Goal: Task Accomplishment & Management: Manage account settings

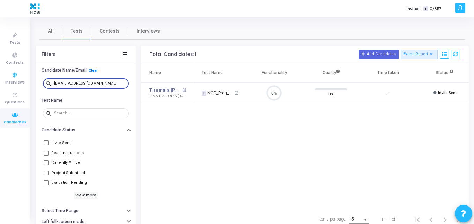
scroll to position [15, 18]
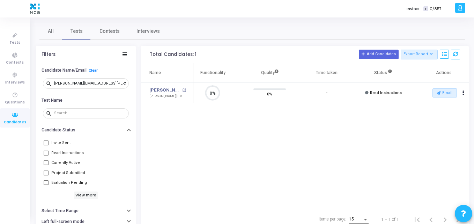
click at [457, 91] on div "Email archive Archive drafts Cancel Invite content_copy Copy Test Invite Link c…" at bounding box center [443, 93] width 49 height 10
click at [454, 92] on button "Email" at bounding box center [444, 92] width 24 height 9
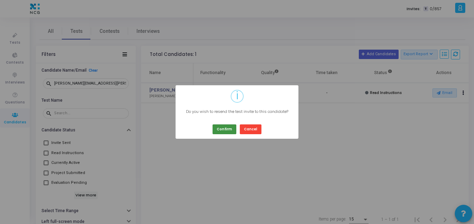
click at [224, 127] on button "Confirm" at bounding box center [224, 128] width 24 height 9
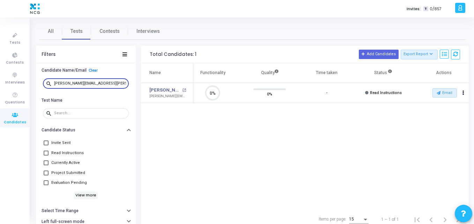
drag, startPoint x: 113, startPoint y: 83, endPoint x: 33, endPoint y: 74, distance: 81.0
click at [33, 74] on div "All Tests Contests Interviews Filters Candidate Name/Email Clear search devawra…" at bounding box center [252, 126] width 443 height 206
paste input "mandarsalunkhe143"
drag, startPoint x: 117, startPoint y: 84, endPoint x: 28, endPoint y: 86, distance: 89.0
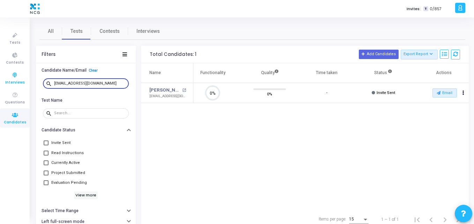
click at [28, 86] on div "Tests Contests Interviews Questions Candidates Invites: T 0/857 K Kajal Setting…" at bounding box center [237, 112] width 474 height 224
paste input "shashikiranba754"
drag, startPoint x: 111, startPoint y: 83, endPoint x: 1, endPoint y: 70, distance: 110.6
click at [1, 70] on div "Tests Contests Interviews Questions Candidates Invites: T 0/857 K Kajal Setting…" at bounding box center [237, 112] width 474 height 224
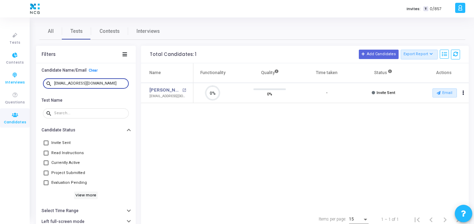
paste input ""royalkrishna1808@gmail.com ""
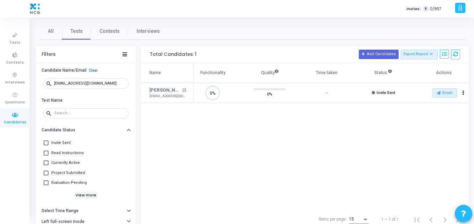
click at [207, 111] on div "Name Test Name Functionality Quality Time taken Status Actions Siva Krishna Pan…" at bounding box center [305, 136] width 328 height 146
click at [193, 113] on mat-tooltip-component "royalkrishna1808@gmail.com" at bounding box center [172, 108] width 70 height 19
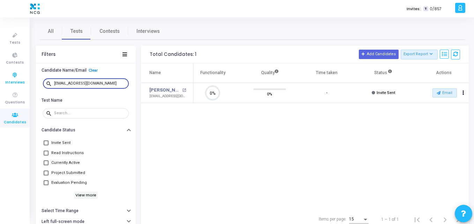
drag, startPoint x: 109, startPoint y: 83, endPoint x: 14, endPoint y: 70, distance: 95.5
click at [14, 70] on div "Tests Contests Interviews Questions Candidates Invites: T 0/857 K Kajal Setting…" at bounding box center [237, 112] width 474 height 224
paste input "paturi.sagar96"
drag, startPoint x: 108, startPoint y: 81, endPoint x: 1, endPoint y: 51, distance: 111.3
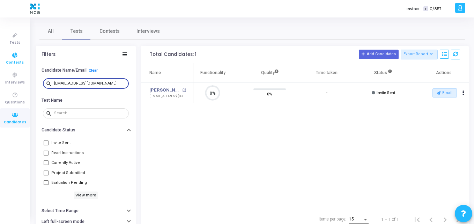
click at [1, 51] on div "Tests Contests Interviews Questions Candidates Invites: T 0/857 K Kajal Setting…" at bounding box center [237, 112] width 474 height 224
paste input "kirankumarcse68"
drag, startPoint x: 113, startPoint y: 82, endPoint x: 16, endPoint y: 71, distance: 97.3
click at [16, 71] on div "Tests Contests Interviews Questions Candidates Invites: T 0/857 K Kajal Setting…" at bounding box center [237, 112] width 474 height 224
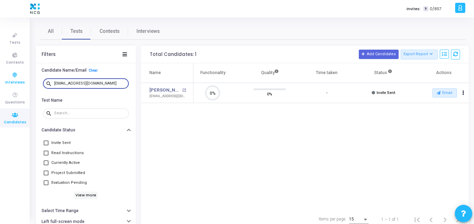
paste input "nrupesh12c.oracle"
drag, startPoint x: 115, startPoint y: 82, endPoint x: 0, endPoint y: 77, distance: 114.6
click at [0, 77] on div "Tests Contests Interviews Questions Candidates Invites: T 0/857 K Kajal Setting…" at bounding box center [237, 112] width 474 height 224
paste input "anusha24ashwathappa"
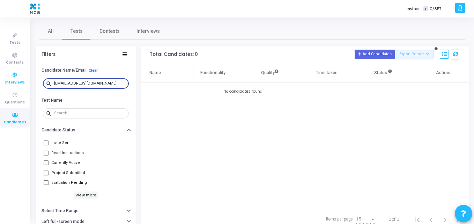
drag, startPoint x: 119, startPoint y: 84, endPoint x: 7, endPoint y: 69, distance: 113.8
click at [7, 69] on div "Tests Contests Interviews Questions Candidates Invites: T 0/857 K Kajal Setting…" at bounding box center [237, 112] width 474 height 224
paste input "bhanuanjani"
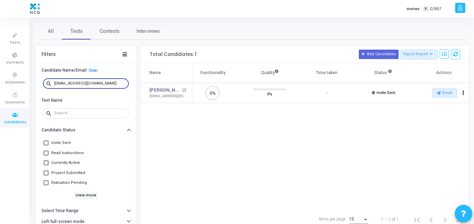
scroll to position [15, 18]
drag, startPoint x: 107, startPoint y: 83, endPoint x: 35, endPoint y: 74, distance: 72.8
click at [35, 74] on div "All Tests Contests Interviews Filters Candidate Name/Email Clear search bhanuan…" at bounding box center [252, 126] width 443 height 206
paste input "94sushilkr"
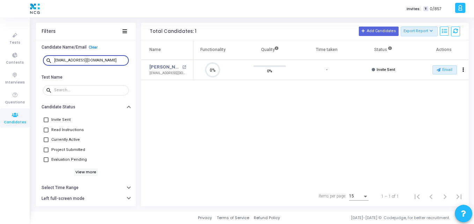
scroll to position [3, 3]
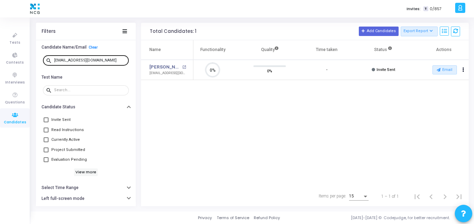
drag, startPoint x: 107, startPoint y: 58, endPoint x: 96, endPoint y: 60, distance: 11.4
click at [96, 60] on div "94sushilkr@gmail.com" at bounding box center [90, 59] width 72 height 11
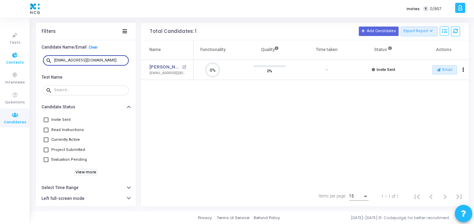
drag, startPoint x: 96, startPoint y: 60, endPoint x: 25, endPoint y: 54, distance: 71.4
click at [25, 54] on div "Tests Contests Interviews Questions Candidates Invites: T 0/857 K Kajal Setting…" at bounding box center [237, 89] width 474 height 224
paste input "prabonam9"
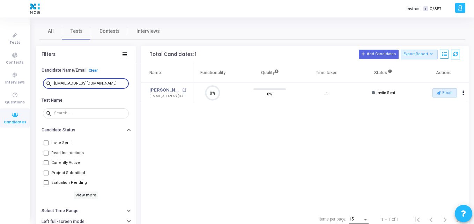
scroll to position [15, 18]
drag, startPoint x: 107, startPoint y: 81, endPoint x: 0, endPoint y: 100, distance: 108.0
click at [0, 100] on div "Tests Contests Interviews Questions Candidates Invites: T 0/857 K Kajal Setting…" at bounding box center [237, 112] width 474 height 224
paste input "swapnilnimbalkar077"
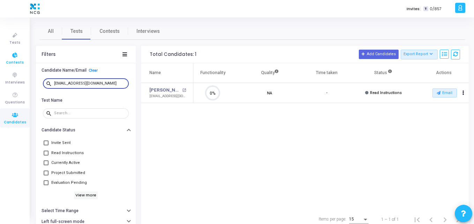
drag, startPoint x: 116, startPoint y: 83, endPoint x: 17, endPoint y: 64, distance: 101.0
click at [17, 64] on div "Tests Contests Interviews Questions Candidates Invites: T 0/857 K Kajal Setting…" at bounding box center [237, 112] width 474 height 224
paste input "hotta.ranjit"
drag, startPoint x: 109, startPoint y: 82, endPoint x: 21, endPoint y: 72, distance: 88.9
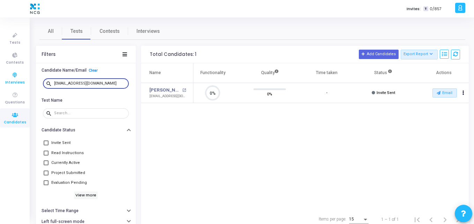
click at [21, 72] on div "Tests Contests Interviews Questions Candidates Invites: T 0/857 K Kajal Setting…" at bounding box center [237, 112] width 474 height 224
paste input "kalachandgiri1234"
click at [117, 81] on input "kalachandgiri1234@gmail.com" at bounding box center [90, 83] width 72 height 4
drag, startPoint x: 114, startPoint y: 81, endPoint x: 27, endPoint y: 85, distance: 87.3
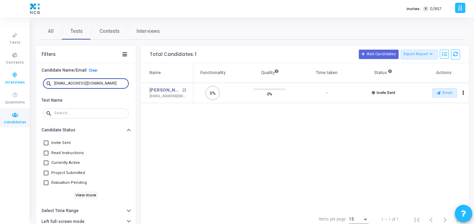
click at [27, 85] on div "Tests Contests Interviews Questions Candidates Invites: T 0/857 K Kajal Setting…" at bounding box center [237, 112] width 474 height 224
paste input "sandeep152239"
drag, startPoint x: 110, startPoint y: 84, endPoint x: 31, endPoint y: 77, distance: 78.8
click at [31, 77] on div "All Tests Contests Interviews Filters Candidate Name/Email Clear search sandeep…" at bounding box center [252, 126] width 443 height 206
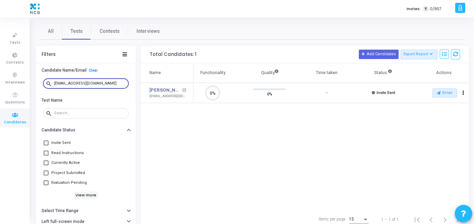
paste input "jassjaseerdazzils2000"
drag, startPoint x: 120, startPoint y: 83, endPoint x: 28, endPoint y: 87, distance: 92.9
click at [28, 87] on div "Tests Contests Interviews Questions Candidates Invites: T 0/857 K Kajal Setting…" at bounding box center [237, 112] width 474 height 224
paste input "vemireddynagasai"
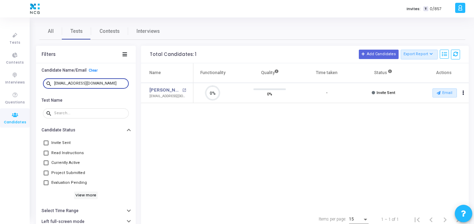
scroll to position [15, 18]
drag, startPoint x: 111, startPoint y: 82, endPoint x: 9, endPoint y: 80, distance: 102.3
click at [9, 80] on div "Tests Contests Interviews Questions Candidates Invites: T 0/857 K Kajal Setting…" at bounding box center [237, 112] width 474 height 224
paste input "teotia44"
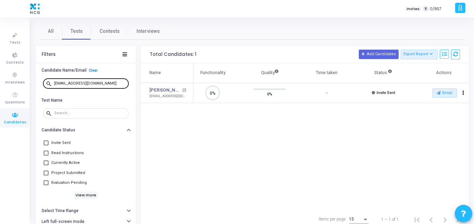
drag, startPoint x: 110, startPoint y: 87, endPoint x: 102, endPoint y: 84, distance: 8.2
click at [102, 84] on div "vteotia44@gmail.com" at bounding box center [90, 82] width 72 height 11
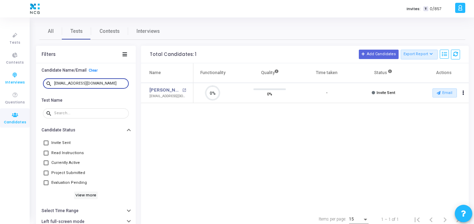
drag, startPoint x: 102, startPoint y: 84, endPoint x: 26, endPoint y: 81, distance: 76.1
click at [26, 81] on div "Tests Contests Interviews Questions Candidates Invites: T 0/857 K Kajal Setting…" at bounding box center [237, 112] width 474 height 224
paste input "navyapm53"
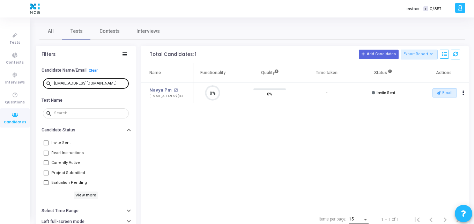
drag, startPoint x: 113, startPoint y: 81, endPoint x: 107, endPoint y: 82, distance: 6.5
click at [107, 82] on div "navyapm53@gmail.com" at bounding box center [90, 82] width 72 height 11
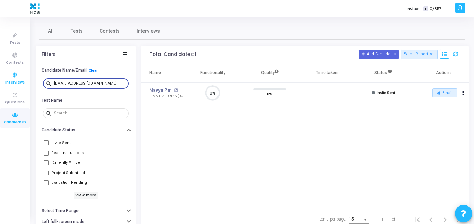
drag, startPoint x: 107, startPoint y: 82, endPoint x: 22, endPoint y: 81, distance: 84.8
click at [22, 81] on div "Tests Contests Interviews Questions Candidates Invites: T 0/857 K Kajal Setting…" at bounding box center [237, 112] width 474 height 224
paste input "vhp2021"
click at [97, 84] on input "nvhp2021@gmail.com" at bounding box center [90, 83] width 72 height 4
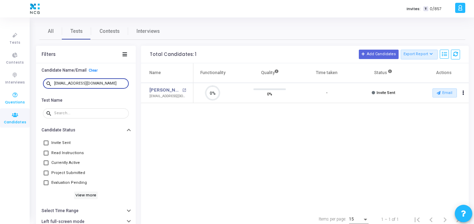
drag, startPoint x: 93, startPoint y: 83, endPoint x: 8, endPoint y: 94, distance: 85.5
click at [8, 94] on div "Tests Contests Interviews Questions Candidates Invites: T 0/857 K Kajal Setting…" at bounding box center [237, 112] width 474 height 224
paste input "revathikrishnanjava"
drag, startPoint x: 114, startPoint y: 81, endPoint x: 0, endPoint y: 84, distance: 114.1
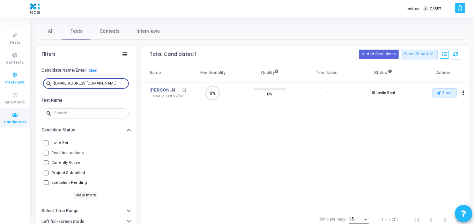
click at [0, 84] on div "Tests Contests Interviews Questions Candidates Invites: T 0/857 K Kajal Setting…" at bounding box center [237, 112] width 474 height 224
paste input "jassjaseerdazzils2000"
type input "jassjaseerdazzils2000@gmail.com"
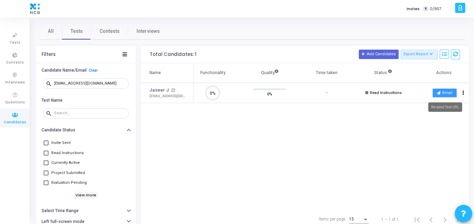
click at [450, 92] on button "Email" at bounding box center [444, 92] width 24 height 9
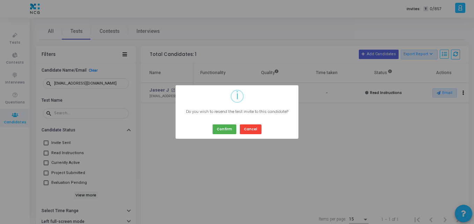
click at [228, 124] on div "Confirm Cancel" at bounding box center [237, 126] width 52 height 15
click at [223, 129] on button "Confirm" at bounding box center [224, 128] width 24 height 9
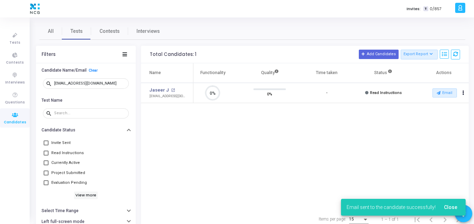
click at [239, 147] on div "Name Test Name Functionality Quality Time taken Status Actions Jaseer J open_in…" at bounding box center [305, 136] width 328 height 146
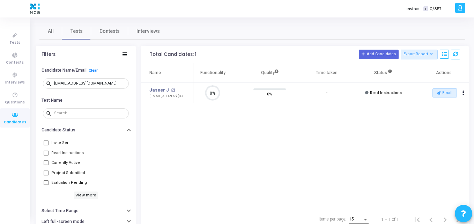
click at [190, 125] on div "Name Test Name Functionality Quality Time taken Status Actions Jaseer J open_in…" at bounding box center [305, 136] width 328 height 146
click at [20, 39] on icon at bounding box center [15, 35] width 15 height 9
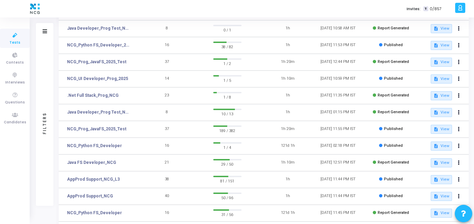
scroll to position [80, 0]
click at [102, 129] on link "NCG_Prog_JavaFS_2025_Test" at bounding box center [96, 128] width 59 height 6
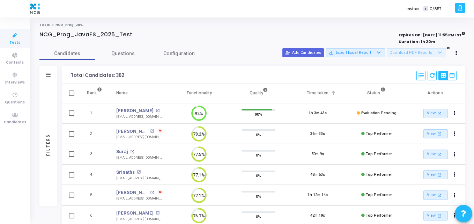
click at [325, 93] on div "Time taken" at bounding box center [318, 93] width 22 height 8
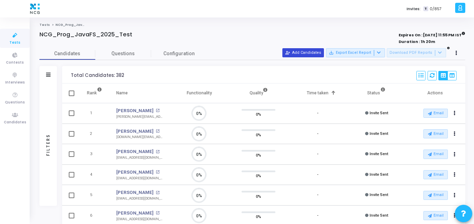
click at [302, 53] on button "person_add_alt Add Candidates" at bounding box center [303, 52] width 42 height 9
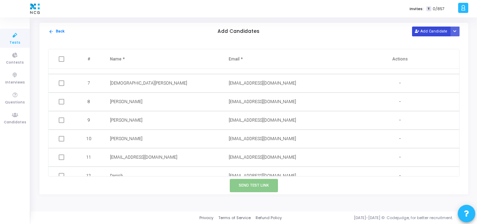
click at [426, 32] on button "Add Candidate" at bounding box center [431, 31] width 38 height 9
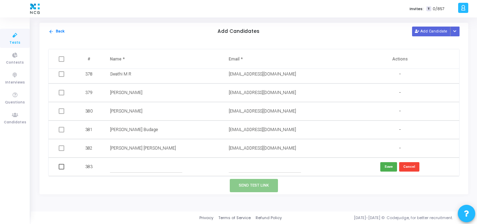
click at [234, 169] on input "text" at bounding box center [265, 167] width 72 height 12
paste input "MOR4JP00023340"
type input "MOR4JP00023340"
paste input "[EMAIL_ADDRESS][DOMAIN_NAME]"
click at [233, 164] on input "[EMAIL_ADDRESS][DOMAIN_NAME]" at bounding box center [265, 167] width 72 height 12
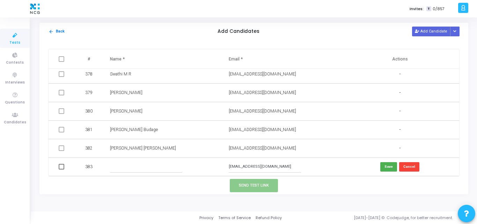
type input "[EMAIL_ADDRESS][DOMAIN_NAME]"
click at [164, 163] on input "text" at bounding box center [146, 167] width 72 height 12
paste input "[PERSON_NAME]"
type input "[PERSON_NAME]"
click at [385, 166] on button "Save" at bounding box center [388, 166] width 17 height 9
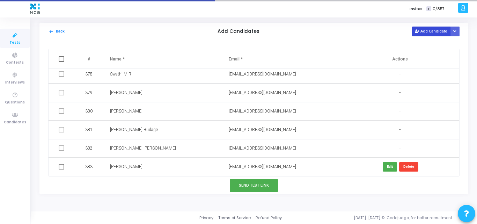
click at [426, 31] on button "Add Candidate" at bounding box center [431, 31] width 38 height 9
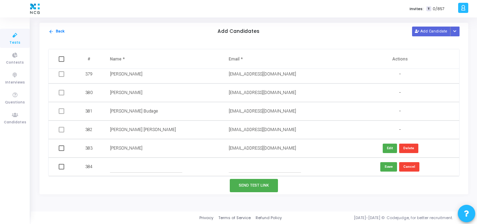
click at [148, 167] on input "text" at bounding box center [146, 167] width 72 height 12
paste input "Ajit Pradhan"
type input "Ajit Pradhan"
paste input "ajitk.pradhan98@gmail.com"
click at [252, 167] on input "text" at bounding box center [265, 167] width 72 height 12
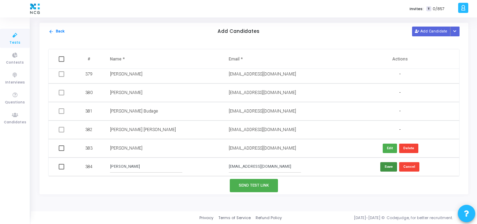
type input "ajitk.pradhan98@gmail.com"
click at [388, 165] on button "Save" at bounding box center [388, 166] width 17 height 9
click at [404, 168] on button "Cancel" at bounding box center [409, 166] width 20 height 9
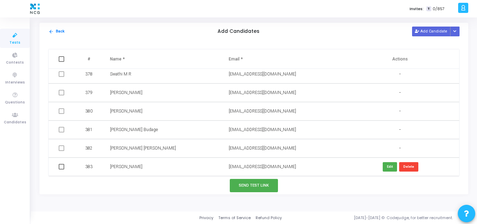
scroll to position [6975, 0]
click at [429, 27] on button "Add Candidate" at bounding box center [431, 31] width 38 height 9
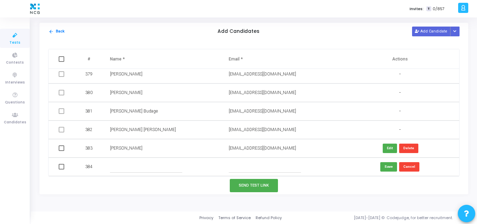
click at [253, 164] on input "text" at bounding box center [265, 167] width 72 height 12
paste input "[EMAIL_ADDRESS][DOMAIN_NAME]"
type input "[EMAIL_ADDRESS][DOMAIN_NAME]"
click at [133, 170] on input "text" at bounding box center [146, 167] width 72 height 12
paste input "[PERSON_NAME] Kar"
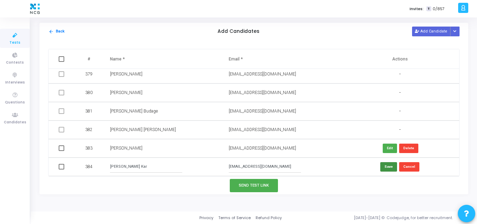
type input "[PERSON_NAME] Kar"
click at [386, 167] on button "Save" at bounding box center [388, 166] width 17 height 9
click at [433, 31] on button "Add Candidate" at bounding box center [431, 31] width 38 height 9
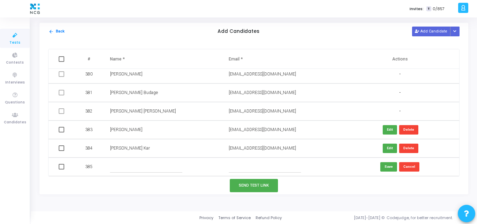
click at [114, 162] on input "text" at bounding box center [146, 167] width 72 height 12
paste input "[PERSON_NAME]"
type input "[PERSON_NAME]"
paste input "[EMAIL_ADDRESS][DOMAIN_NAME]"
type input "[EMAIL_ADDRESS][DOMAIN_NAME]"
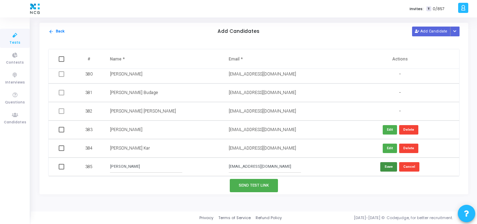
click at [380, 163] on button "Save" at bounding box center [388, 166] width 17 height 9
click at [432, 36] on button "Add Candidate" at bounding box center [431, 31] width 38 height 9
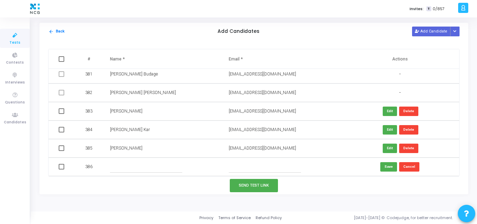
click at [122, 157] on td at bounding box center [162, 166] width 119 height 18
click at [124, 172] on input "text" at bounding box center [146, 167] width 72 height 12
paste input "[PERSON_NAME]"
type input "[PERSON_NAME]"
paste input "[EMAIL_ADDRESS][DOMAIN_NAME]"
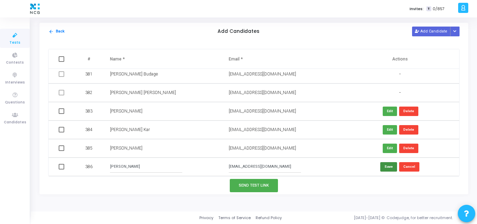
type input "[EMAIL_ADDRESS][DOMAIN_NAME]"
click at [387, 163] on button "Save" at bounding box center [388, 166] width 17 height 9
click at [432, 33] on button "Add Candidate" at bounding box center [431, 31] width 38 height 9
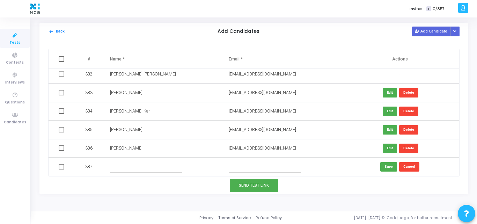
click at [243, 167] on input "text" at bounding box center [265, 167] width 72 height 12
paste input "[EMAIL_ADDRESS][DOMAIN_NAME]"
paste input "Akash Pal"
type input "[EMAIL_ADDRESS][DOMAIN_NAME]"
click at [129, 169] on input "text" at bounding box center [146, 167] width 72 height 12
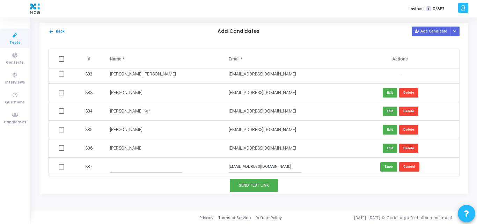
paste input "Akash Pal"
type input "Akash Pal"
click at [390, 167] on button "Save" at bounding box center [388, 166] width 17 height 9
click at [428, 35] on button "Add Candidate" at bounding box center [431, 31] width 38 height 9
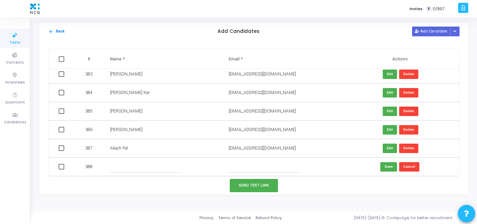
click at [142, 159] on td at bounding box center [162, 166] width 119 height 18
click at [133, 161] on input "text" at bounding box center [146, 167] width 72 height 12
paste input "[PERSON_NAME]"
type input "[PERSON_NAME]"
paste input "[EMAIL_ADDRESS][DOMAIN_NAME]"
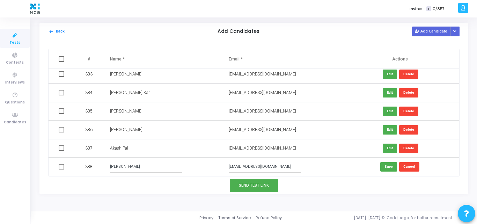
type input "[EMAIL_ADDRESS][DOMAIN_NAME]"
click at [379, 165] on td "Save Cancel" at bounding box center [399, 166] width 119 height 18
click at [387, 160] on td "Save Cancel" at bounding box center [399, 166] width 119 height 18
click at [385, 169] on button "Save" at bounding box center [388, 166] width 17 height 9
click at [432, 32] on button "Add Candidate" at bounding box center [431, 31] width 38 height 9
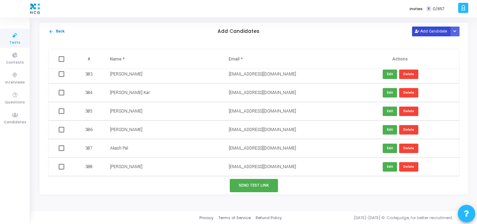
scroll to position [7086, 0]
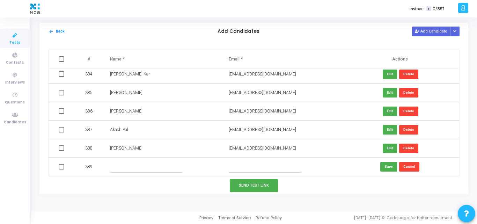
click at [116, 162] on input "text" at bounding box center [146, 167] width 72 height 12
paste input "[PERSON_NAME]"
type input "[PERSON_NAME]"
paste input "[EMAIL_ADDRESS][DOMAIN_NAME]"
type input "[EMAIL_ADDRESS][DOMAIN_NAME]"
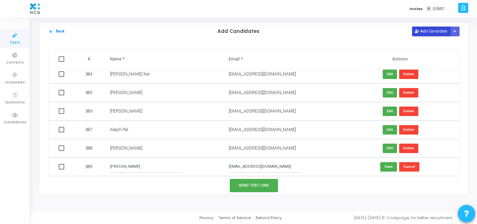
click at [432, 29] on button "Add Candidate" at bounding box center [431, 31] width 38 height 9
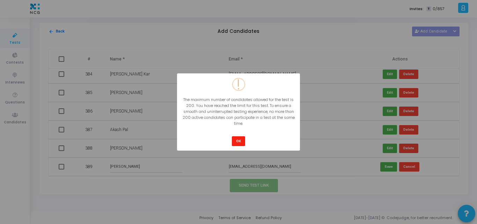
click at [238, 145] on button "OK" at bounding box center [238, 140] width 13 height 9
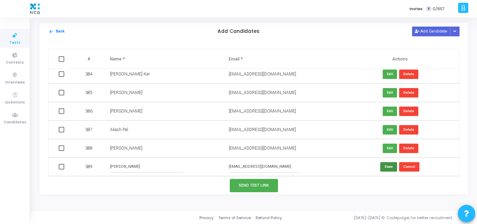
click at [386, 162] on button "Save" at bounding box center [388, 166] width 17 height 9
click at [385, 166] on button "Save" at bounding box center [388, 166] width 17 height 9
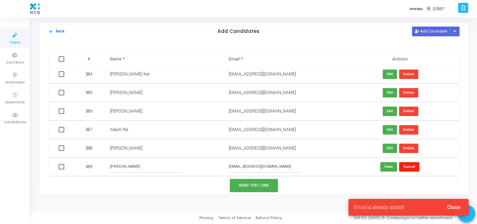
click at [408, 166] on button "Cancel" at bounding box center [409, 166] width 20 height 9
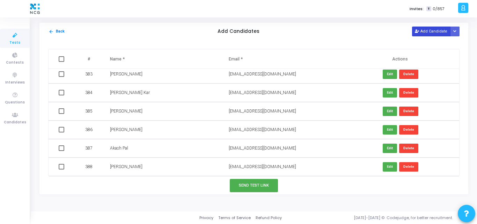
click at [438, 33] on button "Add Candidate" at bounding box center [431, 31] width 38 height 9
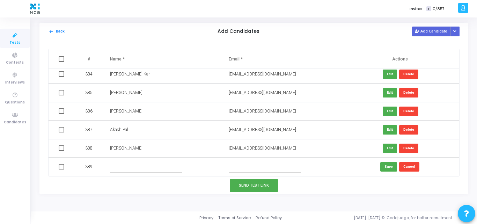
click at [142, 170] on input "text" at bounding box center [146, 167] width 72 height 12
paste input "[PERSON_NAME]"
type input "[PERSON_NAME]"
paste input "[EMAIL_ADDRESS][DOMAIN_NAME]"
type input "[EMAIL_ADDRESS][DOMAIN_NAME]"
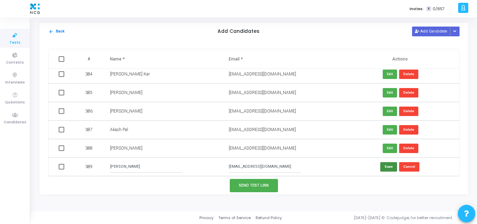
click at [385, 164] on button "Save" at bounding box center [388, 166] width 17 height 9
click at [431, 32] on button "Add Candidate" at bounding box center [431, 31] width 38 height 9
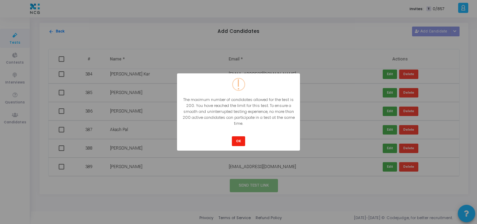
click at [240, 143] on button "OK" at bounding box center [238, 140] width 13 height 9
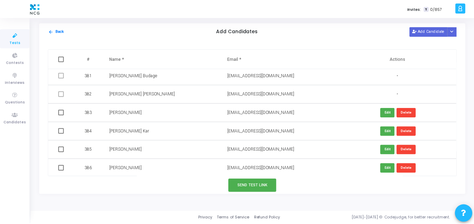
scroll to position [7029, 0]
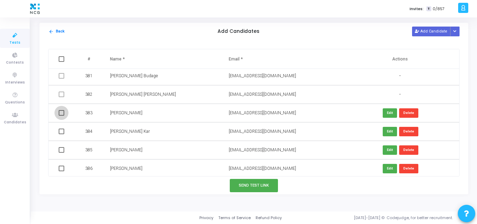
click at [62, 113] on span at bounding box center [62, 113] width 6 height 6
click at [61, 115] on input "checkbox" at bounding box center [61, 115] width 0 height 0
checkbox input "true"
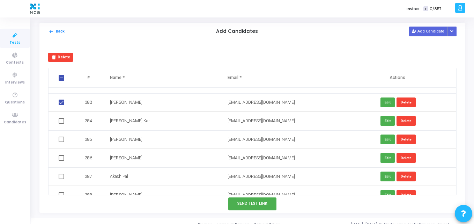
scroll to position [7059, 0]
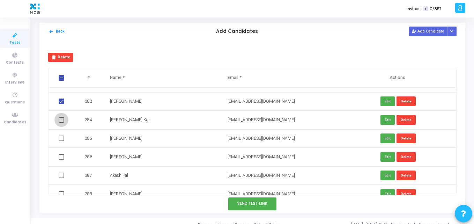
click at [62, 121] on span at bounding box center [62, 120] width 6 height 6
click at [61, 122] on input "checkbox" at bounding box center [61, 122] width 0 height 0
checkbox input "true"
click at [61, 137] on span at bounding box center [62, 138] width 6 height 6
click at [61, 141] on input "checkbox" at bounding box center [61, 141] width 0 height 0
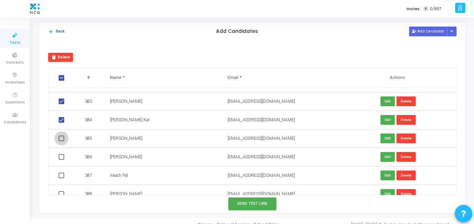
checkbox input "true"
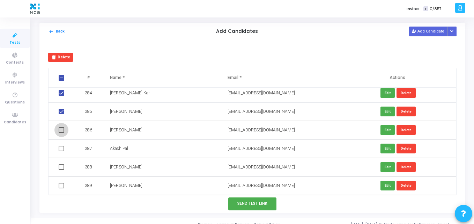
click at [60, 131] on span at bounding box center [62, 130] width 6 height 6
click at [61, 133] on input "checkbox" at bounding box center [61, 133] width 0 height 0
checkbox input "true"
click at [62, 148] on span at bounding box center [62, 148] width 6 height 6
click at [61, 151] on input "checkbox" at bounding box center [61, 151] width 0 height 0
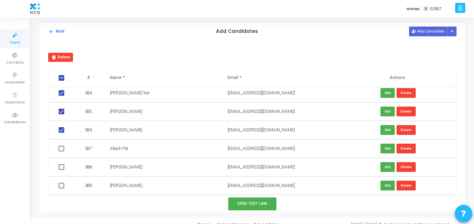
checkbox input "true"
click at [61, 169] on span at bounding box center [62, 167] width 6 height 6
click at [61, 170] on input "checkbox" at bounding box center [61, 170] width 0 height 0
checkbox input "true"
click at [60, 186] on span at bounding box center [62, 185] width 6 height 6
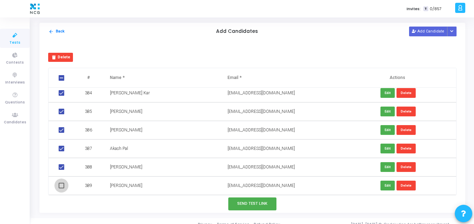
click at [61, 188] on input "checkbox" at bounding box center [61, 188] width 0 height 0
checkbox input "true"
click at [243, 201] on button "Send Test Link" at bounding box center [252, 203] width 48 height 13
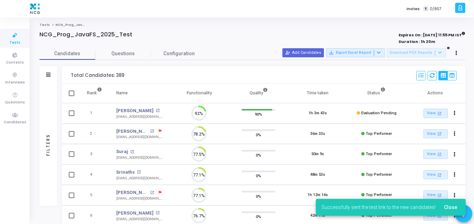
scroll to position [15, 18]
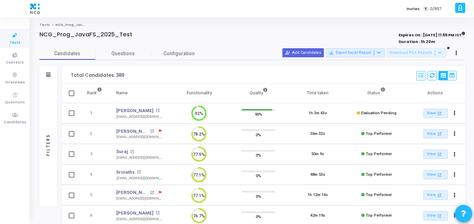
click at [310, 58] on div "person_add_alt Add Candidates save_alt Export Excel Report Download PDF Reports" at bounding box center [371, 53] width 179 height 10
click at [310, 54] on button "person_add_alt Add Candidates" at bounding box center [303, 52] width 42 height 9
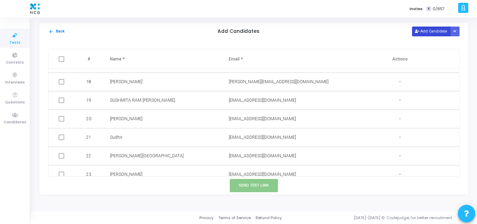
click at [432, 32] on button "Add Candidate" at bounding box center [431, 31] width 38 height 9
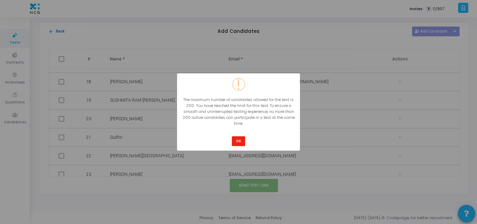
click at [236, 140] on button "OK" at bounding box center [238, 140] width 13 height 9
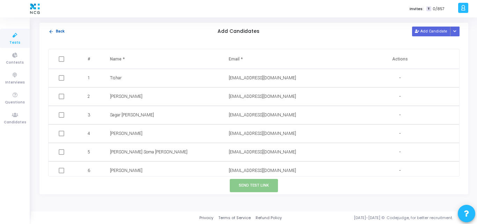
click at [59, 29] on button "arrow_back Back" at bounding box center [56, 31] width 17 height 7
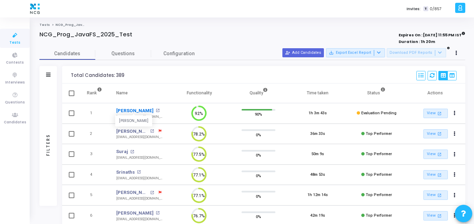
click at [144, 110] on link "[PERSON_NAME]" at bounding box center [134, 110] width 37 height 7
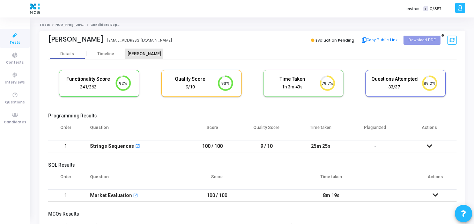
click at [144, 51] on div "[PERSON_NAME]" at bounding box center [144, 53] width 38 height 5
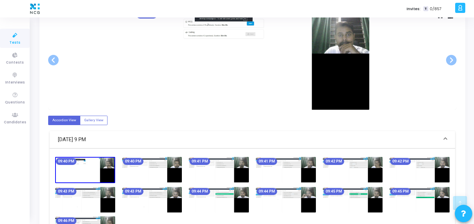
click at [184, 119] on div "Accordion View Gallery View Aug 24, 2025 - 9 PM 09:40 PM 09:40 PM 09:41 PM 09:4…" at bounding box center [252, 182] width 408 height 144
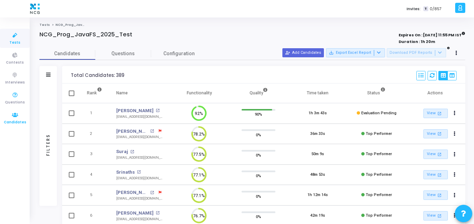
click at [19, 113] on icon at bounding box center [15, 115] width 15 height 9
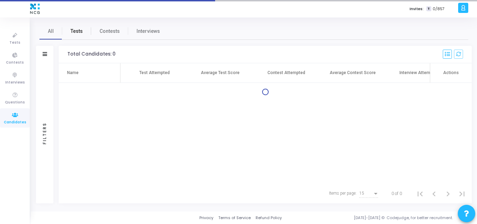
click at [79, 37] on link "Tests" at bounding box center [76, 31] width 29 height 17
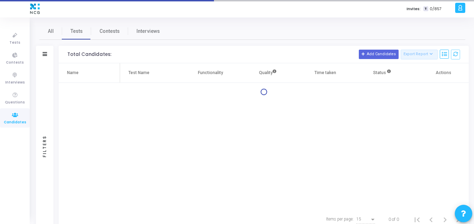
click at [47, 54] on div "Filters" at bounding box center [44, 54] width 17 height 17
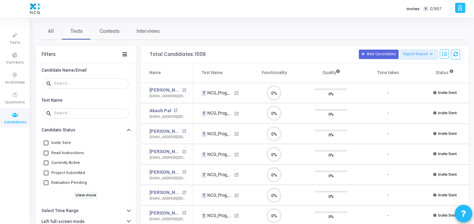
scroll to position [15, 18]
click at [77, 76] on div "search" at bounding box center [86, 84] width 86 height 16
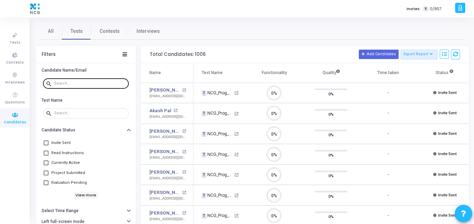
click at [70, 87] on div at bounding box center [90, 82] width 72 height 11
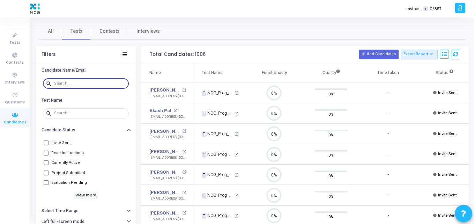
click at [75, 80] on div at bounding box center [90, 82] width 72 height 11
paste input "- smd.rafi8688@gmail.com"
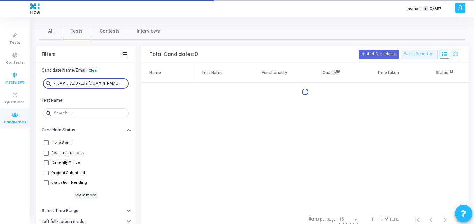
drag, startPoint x: 56, startPoint y: 83, endPoint x: 13, endPoint y: 82, distance: 42.9
click at [13, 82] on div "Tests Contests Interviews Questions Candidates Invites: T 0/857 K Kajal Setting…" at bounding box center [237, 112] width 474 height 224
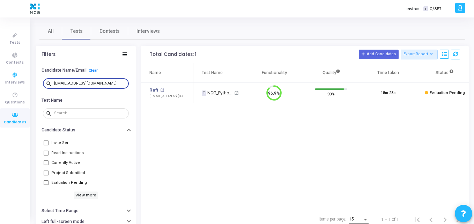
type input "[EMAIL_ADDRESS][DOMAIN_NAME]"
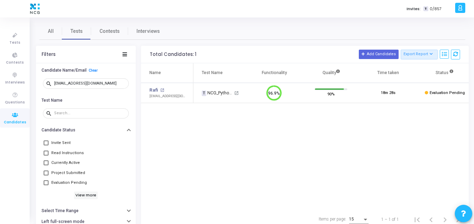
click at [166, 118] on div "Name Test Name Functionality Quality Time taken Status Actions Rafi open_in_new…" at bounding box center [305, 136] width 328 height 146
click at [158, 87] on div "Rafi open_in_new" at bounding box center [167, 90] width 37 height 7
click at [154, 89] on link "Rafi" at bounding box center [153, 90] width 9 height 7
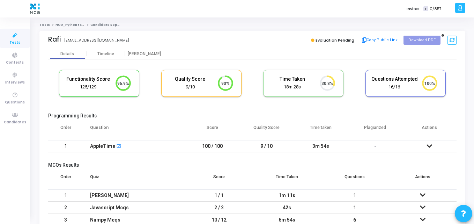
drag, startPoint x: 358, startPoint y: 40, endPoint x: 317, endPoint y: 42, distance: 41.2
click at [317, 42] on div "Evaluation Pending Copy Public Link Download PDF" at bounding box center [356, 40] width 201 height 10
copy span "Evaluation Pending"
click at [12, 116] on icon at bounding box center [15, 115] width 15 height 9
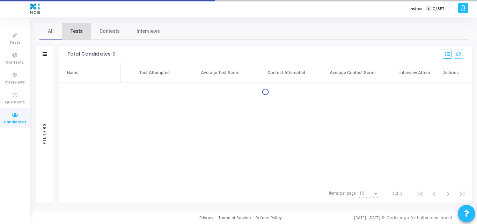
click at [74, 32] on span "Tests" at bounding box center [76, 31] width 12 height 7
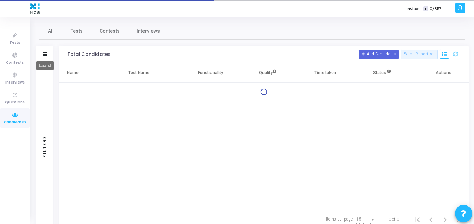
click at [43, 52] on icon at bounding box center [45, 54] width 5 height 4
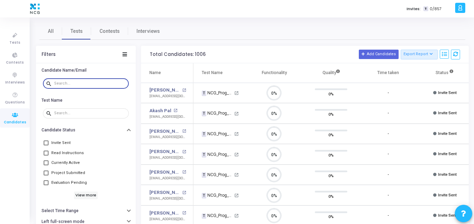
click at [73, 83] on input "text" at bounding box center [90, 83] width 72 height 4
paste input "[EMAIL_ADDRESS][DOMAIN_NAME]"
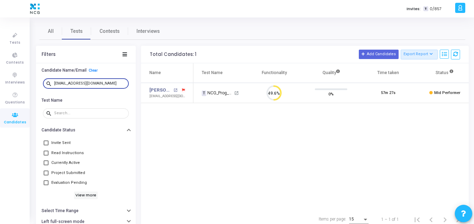
type input "[EMAIL_ADDRESS][DOMAIN_NAME]"
click at [274, 124] on div "Name Test Name Functionality Quality Time taken Status Actions Vishal Jaulkar o…" at bounding box center [305, 136] width 328 height 146
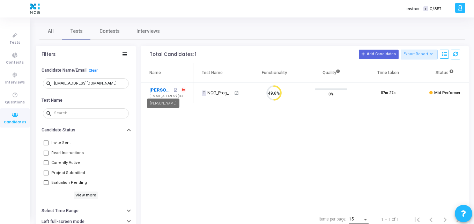
click at [163, 89] on link "[PERSON_NAME]" at bounding box center [160, 90] width 22 height 7
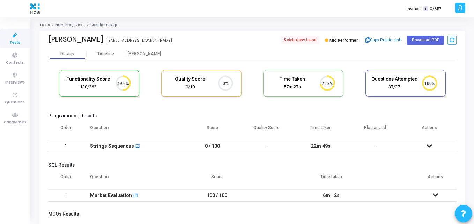
click at [203, 125] on th "Score" at bounding box center [212, 130] width 54 height 20
click at [304, 40] on span "3 violations found" at bounding box center [299, 40] width 39 height 8
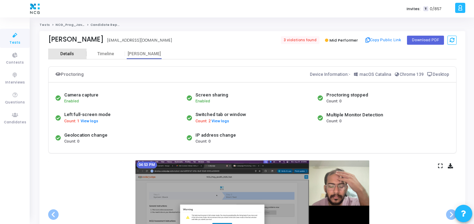
click at [67, 56] on div "Details" at bounding box center [67, 53] width 14 height 5
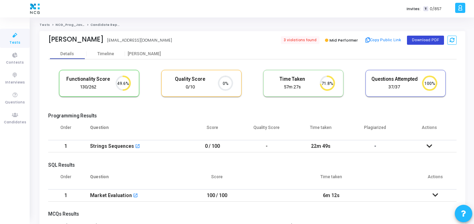
click at [417, 43] on button "Download PDF" at bounding box center [425, 40] width 37 height 9
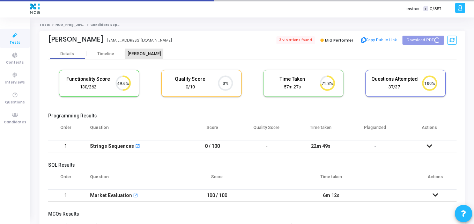
click at [143, 53] on div "[PERSON_NAME]" at bounding box center [144, 53] width 38 height 5
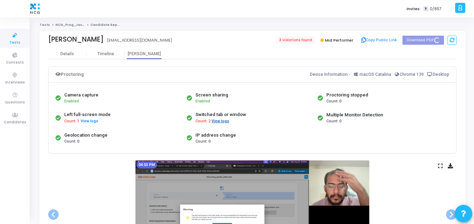
click at [215, 118] on button "View logs" at bounding box center [220, 121] width 18 height 7
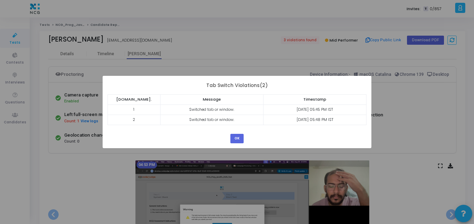
click at [256, 38] on div "? ! i × Tab Switch Violations(2) S.No. Message Timestamp 1 Switched tab or wind…" at bounding box center [237, 112] width 474 height 224
click at [239, 136] on button "OK" at bounding box center [236, 138] width 13 height 9
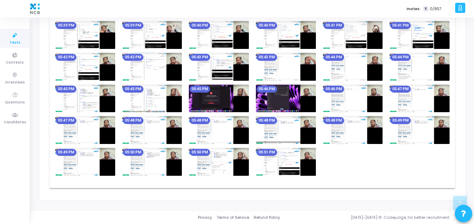
click at [202, 102] on img at bounding box center [219, 98] width 60 height 28
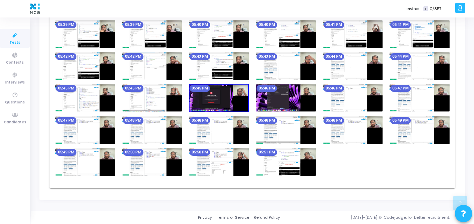
click at [202, 102] on img at bounding box center [219, 98] width 60 height 29
click at [216, 99] on img at bounding box center [219, 98] width 60 height 29
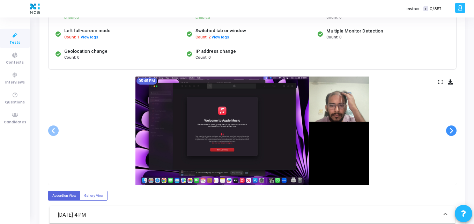
click at [449, 128] on span at bounding box center [451, 130] width 10 height 10
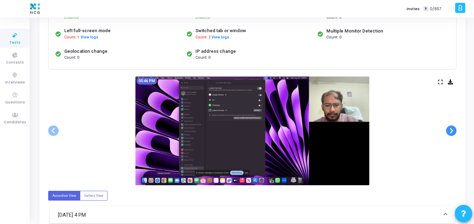
click at [450, 128] on span at bounding box center [451, 130] width 10 height 10
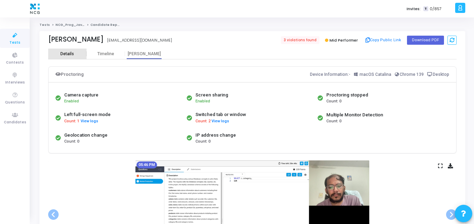
click at [76, 55] on div "Details" at bounding box center [67, 53] width 38 height 5
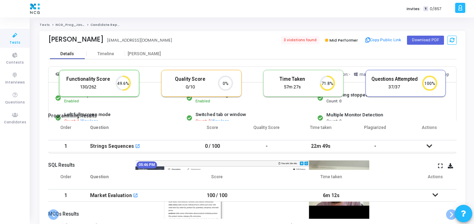
scroll to position [15, 18]
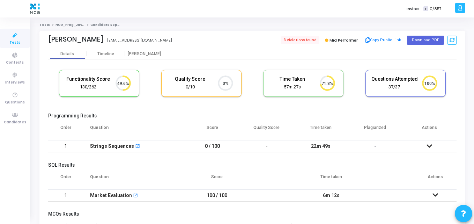
click at [193, 122] on th "Score" at bounding box center [212, 130] width 54 height 20
click at [20, 112] on icon at bounding box center [15, 115] width 15 height 9
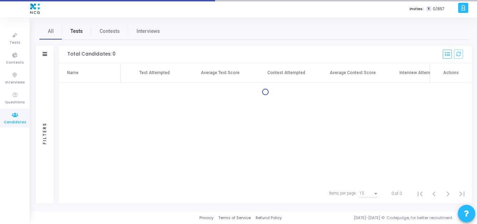
click at [77, 33] on span "Tests" at bounding box center [76, 31] width 12 height 7
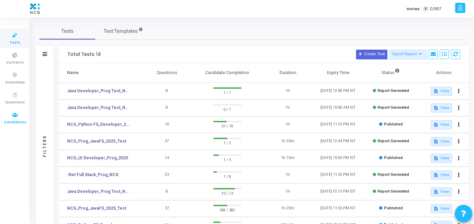
click at [15, 114] on icon at bounding box center [15, 115] width 15 height 9
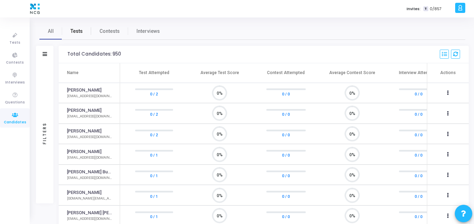
click at [76, 29] on span "Tests" at bounding box center [76, 31] width 12 height 7
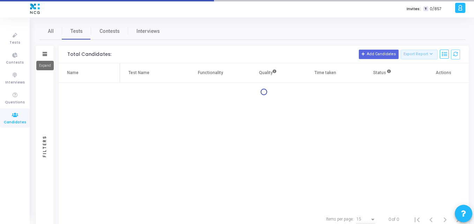
click at [46, 54] on icon at bounding box center [45, 54] width 5 height 4
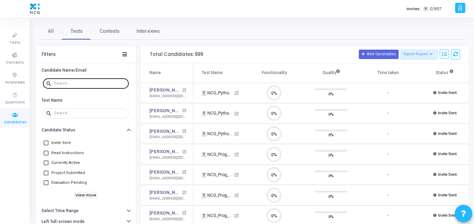
click at [91, 81] on div at bounding box center [90, 82] width 72 height 11
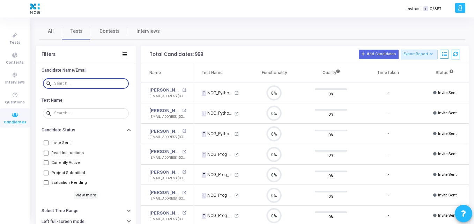
scroll to position [15, 18]
click at [77, 81] on input "text" at bounding box center [90, 83] width 72 height 4
paste input "ajitk.pradhan98@gmail.com"
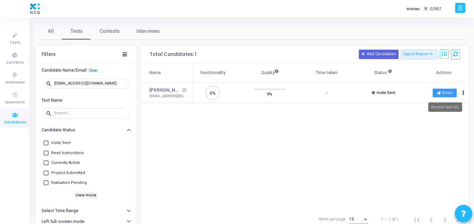
click at [447, 92] on button "Email" at bounding box center [444, 92] width 24 height 9
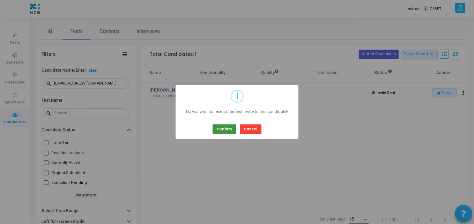
click at [232, 129] on button "Confirm" at bounding box center [224, 128] width 24 height 9
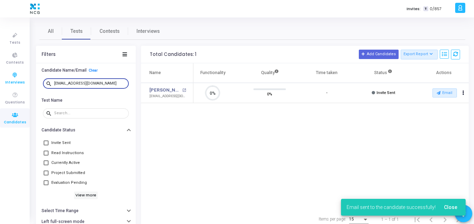
drag, startPoint x: 110, startPoint y: 81, endPoint x: 19, endPoint y: 78, distance: 90.4
click at [19, 78] on div "Tests Contests Interviews Questions Candidates Invites: T 0/857 K Kajal Setting…" at bounding box center [237, 112] width 474 height 224
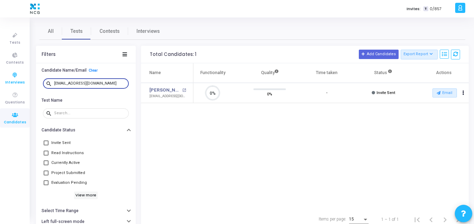
paste input "vijitkar2009"
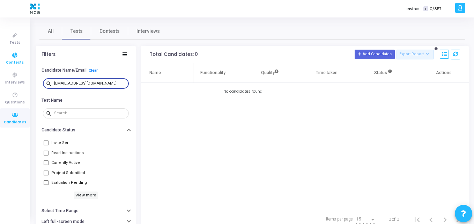
drag, startPoint x: 110, startPoint y: 84, endPoint x: 0, endPoint y: 57, distance: 112.9
click at [0, 57] on div "Tests Contests Interviews Questions Candidates Invites: T 0/857 K Kajal Setting…" at bounding box center [237, 112] width 474 height 224
paste input "kashp886"
drag, startPoint x: 103, startPoint y: 84, endPoint x: 9, endPoint y: 68, distance: 94.9
click at [9, 68] on div "Tests Contests Interviews Questions Candidates Invites: T 0/857 K Kajal Setting…" at bounding box center [237, 112] width 474 height 224
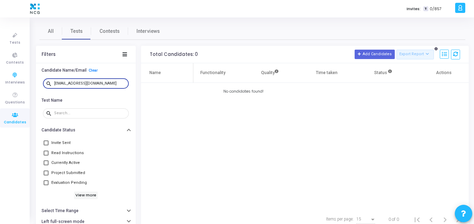
paste input "durgeshjadhav329"
type input "[EMAIL_ADDRESS][DOMAIN_NAME]"
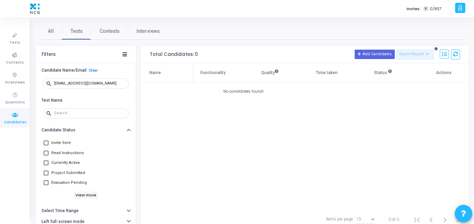
click at [179, 102] on div "Name Test Name Functionality Quality Time taken Status Actions No candidates fo…" at bounding box center [305, 136] width 328 height 146
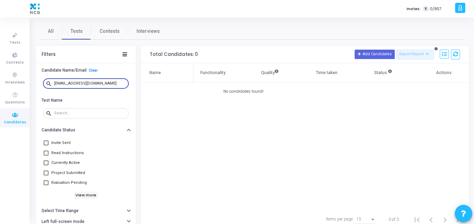
click at [113, 81] on input "[EMAIL_ADDRESS][DOMAIN_NAME]" at bounding box center [90, 83] width 72 height 4
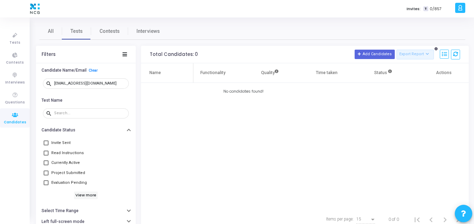
click at [165, 107] on div "Name Test Name Functionality Quality Time taken Status Actions No candidates fo…" at bounding box center [305, 136] width 328 height 146
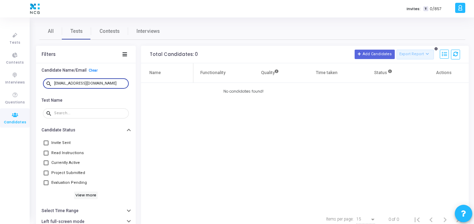
drag, startPoint x: 122, startPoint y: 85, endPoint x: 47, endPoint y: 80, distance: 75.6
click at [47, 80] on div "search durgeshjadhav329@gmail.com" at bounding box center [86, 82] width 86 height 11
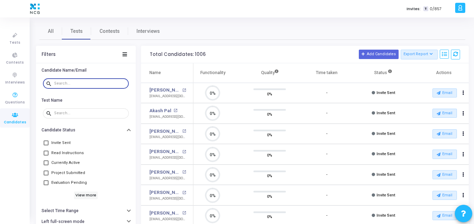
scroll to position [15, 18]
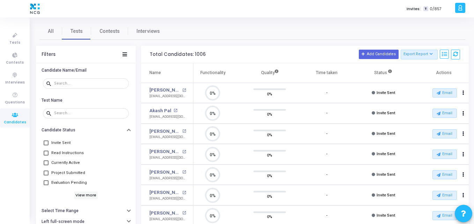
click at [245, 40] on div "All Tests Contests Interviews Filters Candidate Name/Email search Test Name sea…" at bounding box center [252, 216] width 426 height 386
click at [232, 40] on div "All Tests Contests Interviews Filters Candidate Name/Email search Test Name sea…" at bounding box center [252, 216] width 426 height 386
click at [211, 31] on div "All Tests Contests Interviews" at bounding box center [252, 31] width 426 height 17
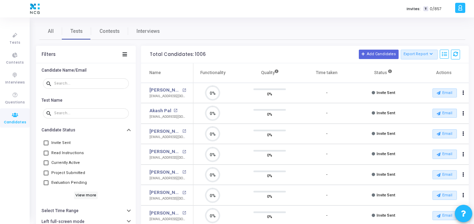
click at [195, 48] on div "Total Candidates: 1006 Add Candidates Export Report Name Test/Contest Questions…" at bounding box center [305, 54] width 328 height 17
click at [109, 32] on span "Contests" at bounding box center [109, 31] width 20 height 7
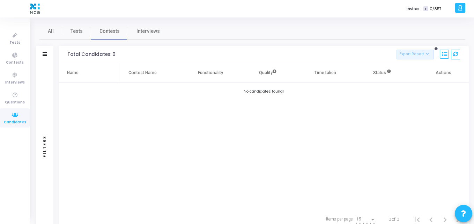
click at [202, 54] on h3 "Total Candidates: 0 Export Report Name Test/Contest Questions Functionality Qua…" at bounding box center [263, 55] width 393 height 10
click at [75, 30] on span "Tests" at bounding box center [76, 31] width 12 height 7
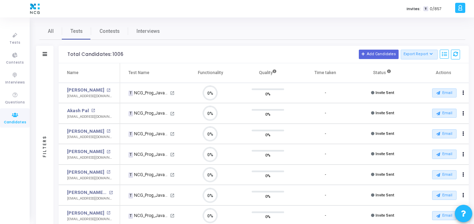
click at [201, 46] on div "Total Candidates: 1006 Add Candidates Export Report Name Test/Contest Questions…" at bounding box center [264, 54] width 410 height 17
click at [20, 41] on link "Tests" at bounding box center [15, 38] width 30 height 19
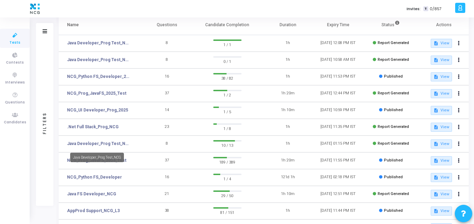
scroll to position [48, 0]
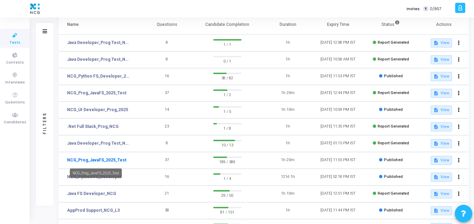
click at [112, 161] on link "NCG_Prog_JavaFS_2025_Test" at bounding box center [96, 160] width 59 height 6
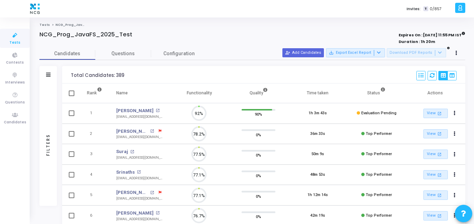
scroll to position [15, 18]
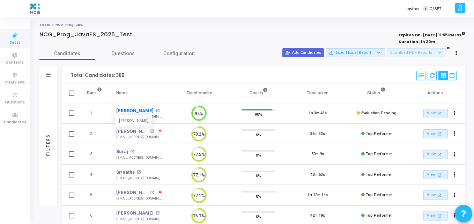
click at [139, 110] on link "[PERSON_NAME]" at bounding box center [134, 110] width 37 height 7
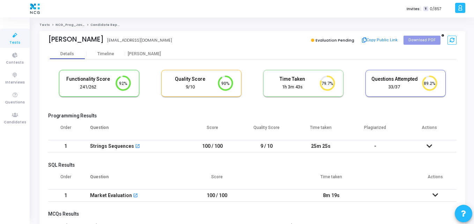
click at [250, 112] on cj-candidate-results "Functionality Score 241/262 92% Quality Score 9/10 90% Time Taken calculated on…" at bounding box center [252, 196] width 408 height 261
click at [136, 54] on div "[PERSON_NAME]" at bounding box center [144, 53] width 38 height 5
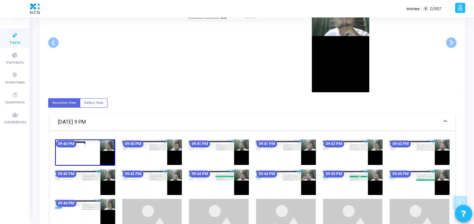
click at [135, 117] on mat-expansion-panel-header "[DATE] 9 PM" at bounding box center [252, 121] width 405 height 17
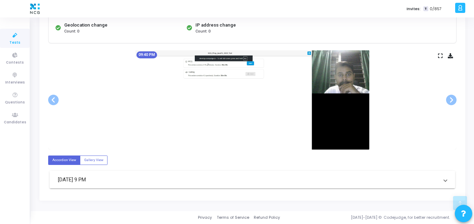
click at [127, 176] on mat-panel-title "[DATE] 9 PM" at bounding box center [248, 179] width 380 height 8
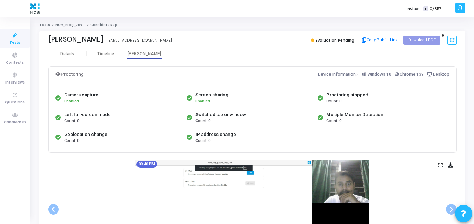
click at [68, 47] on div "[PERSON_NAME] [EMAIL_ADDRESS][DOMAIN_NAME] Evaluation Pending Copy Public Link …" at bounding box center [252, 39] width 408 height 17
click at [66, 54] on div "Details" at bounding box center [67, 53] width 14 height 5
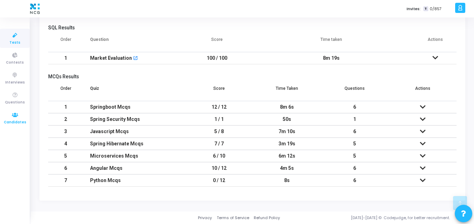
click at [14, 116] on icon at bounding box center [15, 115] width 15 height 9
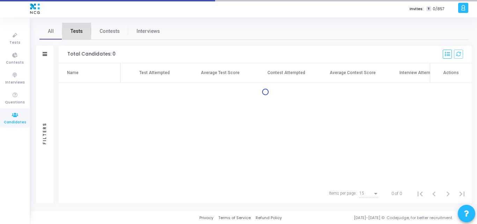
click at [78, 30] on span "Tests" at bounding box center [76, 31] width 12 height 7
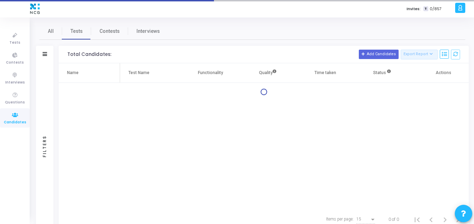
click at [50, 52] on div "Filters" at bounding box center [44, 54] width 17 height 17
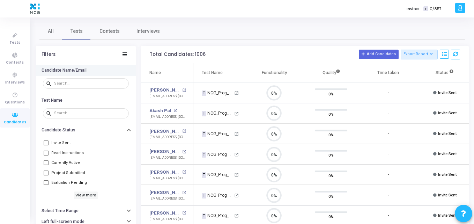
scroll to position [15, 18]
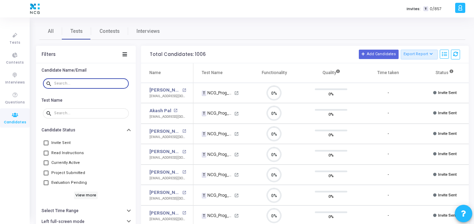
click at [78, 85] on input "text" at bounding box center [90, 83] width 72 height 4
paste input "[PERSON_NAME] - Java FSD - [EMAIL_ADDRESS][DOMAIN_NAME]"
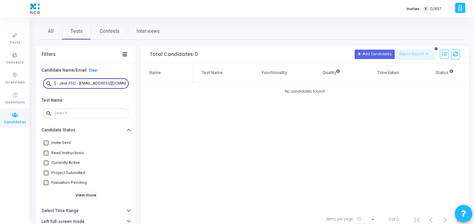
click at [72, 83] on input "[PERSON_NAME] - Java FSD - [EMAIL_ADDRESS][DOMAIN_NAME]" at bounding box center [90, 83] width 72 height 4
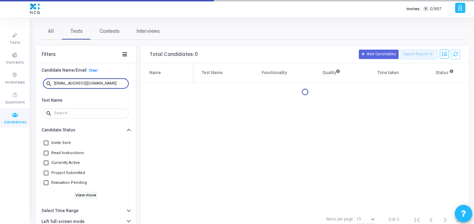
type input "[EMAIL_ADDRESS][DOMAIN_NAME]"
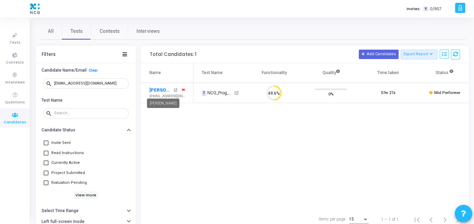
click at [158, 90] on link "[PERSON_NAME]" at bounding box center [160, 90] width 22 height 7
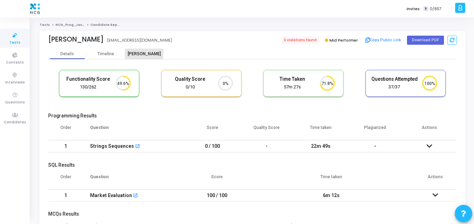
click at [139, 53] on div "[PERSON_NAME]" at bounding box center [144, 53] width 38 height 5
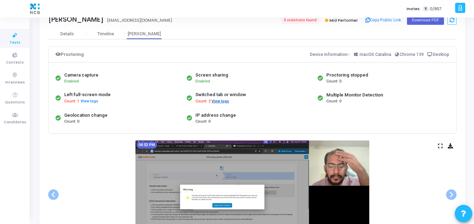
click at [218, 103] on button "View logs" at bounding box center [220, 101] width 18 height 7
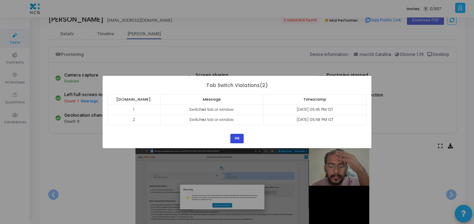
click at [234, 136] on button "OK" at bounding box center [236, 138] width 13 height 9
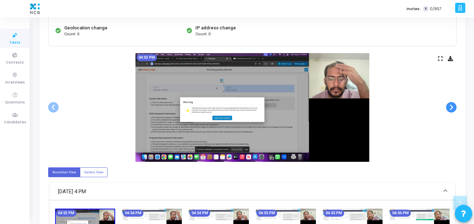
click at [447, 109] on span at bounding box center [451, 107] width 10 height 10
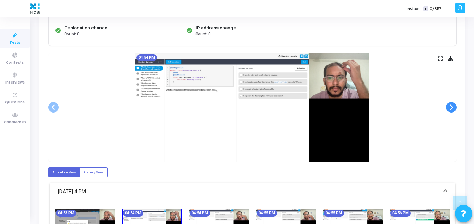
click at [447, 109] on span at bounding box center [451, 107] width 10 height 10
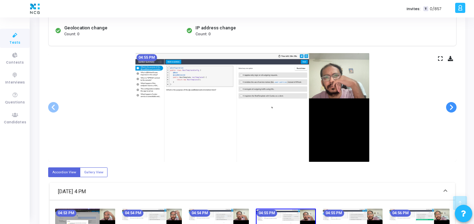
click at [447, 109] on span at bounding box center [451, 107] width 10 height 10
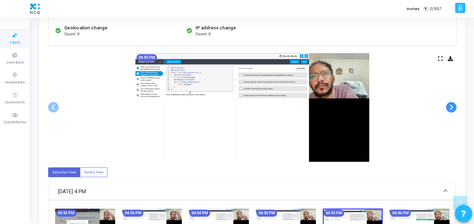
click at [447, 109] on span at bounding box center [451, 107] width 10 height 10
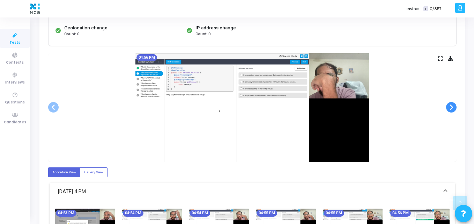
click at [447, 109] on span at bounding box center [451, 107] width 10 height 10
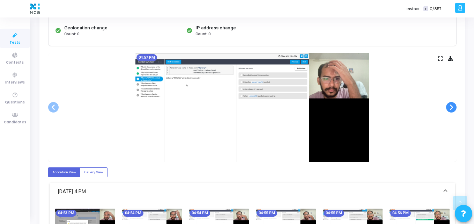
click at [447, 109] on span at bounding box center [451, 107] width 10 height 10
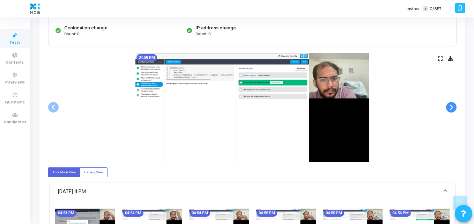
click at [447, 109] on span at bounding box center [451, 107] width 10 height 10
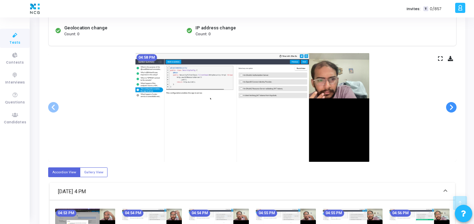
click at [447, 109] on span at bounding box center [451, 107] width 10 height 10
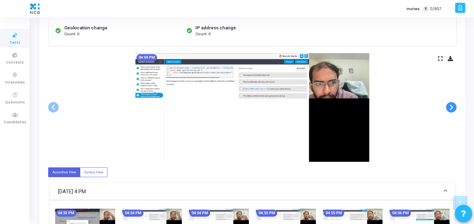
click at [447, 109] on span at bounding box center [451, 107] width 10 height 10
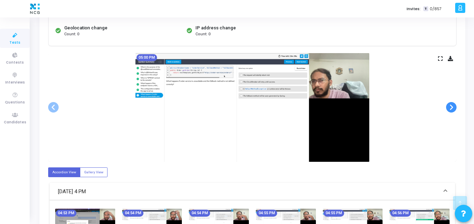
click at [447, 109] on span at bounding box center [451, 107] width 10 height 10
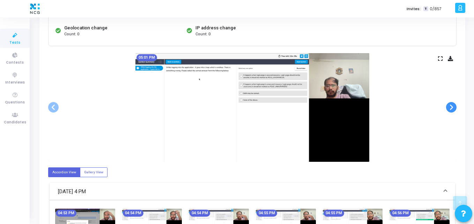
click at [447, 109] on span at bounding box center [451, 107] width 10 height 10
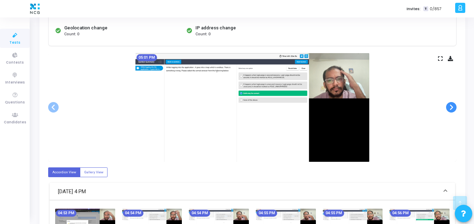
click at [447, 109] on span at bounding box center [451, 107] width 10 height 10
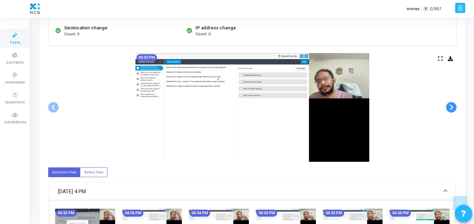
click at [447, 109] on span at bounding box center [451, 107] width 10 height 10
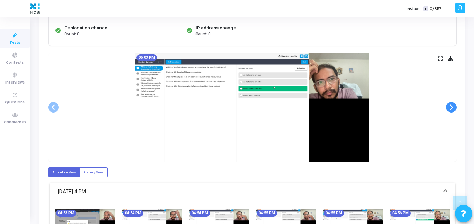
click at [447, 109] on span at bounding box center [451, 107] width 10 height 10
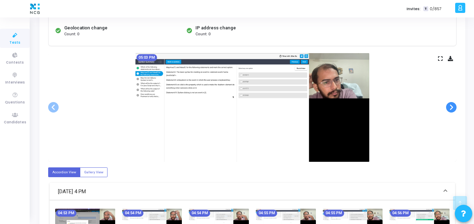
click at [447, 109] on span at bounding box center [451, 107] width 10 height 10
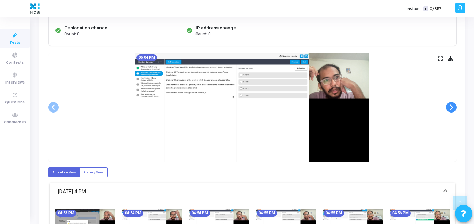
click at [447, 109] on span at bounding box center [451, 107] width 10 height 10
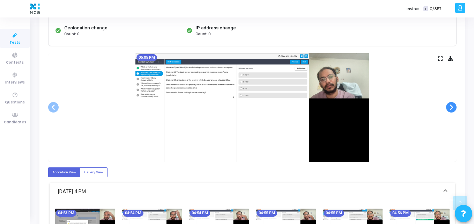
click at [447, 109] on span at bounding box center [451, 107] width 10 height 10
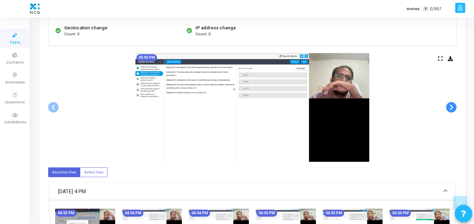
click at [447, 109] on span at bounding box center [451, 107] width 10 height 10
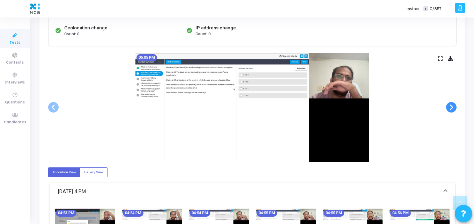
click at [452, 108] on span at bounding box center [451, 107] width 10 height 10
click at [419, 127] on div "05:05 PM" at bounding box center [252, 107] width 408 height 109
click at [397, 105] on div "05:05 PM" at bounding box center [252, 107] width 408 height 109
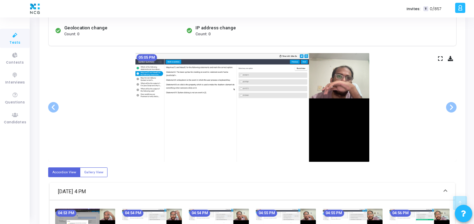
click at [404, 97] on div "05:05 PM" at bounding box center [252, 107] width 408 height 109
click at [448, 107] on span at bounding box center [451, 107] width 10 height 10
click at [409, 103] on div "05:05 PM" at bounding box center [252, 107] width 408 height 109
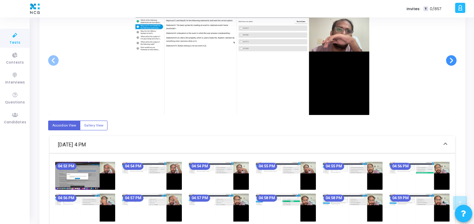
click at [450, 62] on span at bounding box center [451, 60] width 10 height 10
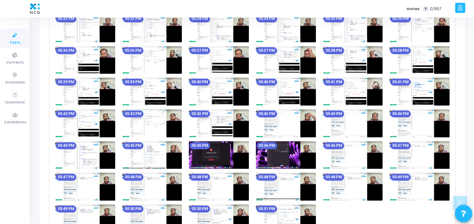
click at [221, 152] on img at bounding box center [219, 155] width 60 height 28
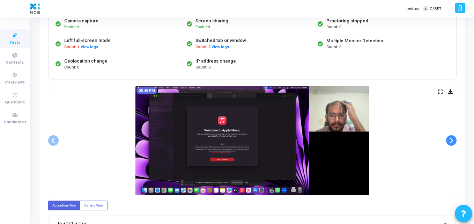
click at [446, 142] on span at bounding box center [451, 140] width 10 height 10
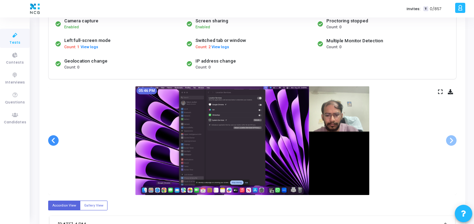
click at [52, 139] on span at bounding box center [53, 140] width 10 height 10
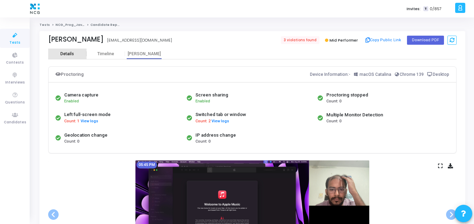
click at [69, 52] on div "Details" at bounding box center [67, 53] width 14 height 5
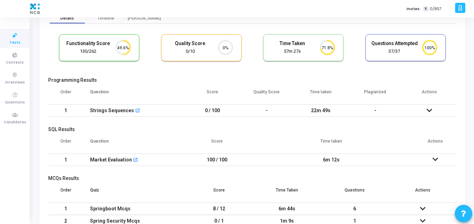
scroll to position [35, 0]
click at [217, 157] on td "100 / 100" at bounding box center [216, 160] width 63 height 12
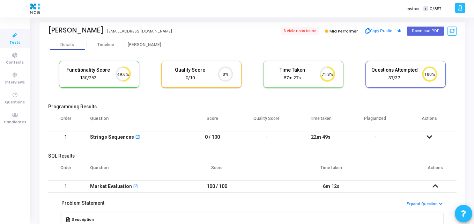
scroll to position [0, 0]
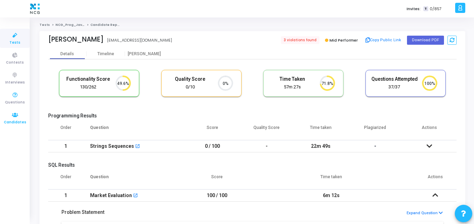
click at [15, 118] on icon at bounding box center [15, 115] width 15 height 9
click at [18, 117] on icon at bounding box center [15, 115] width 15 height 9
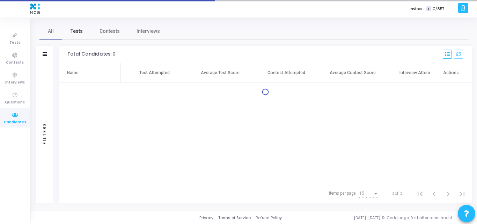
click at [76, 31] on span "Tests" at bounding box center [76, 31] width 12 height 7
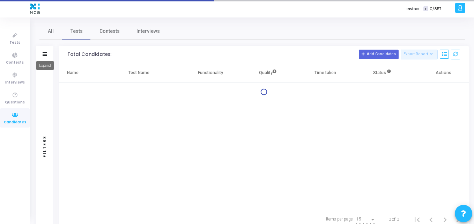
click at [47, 53] on icon at bounding box center [45, 54] width 5 height 4
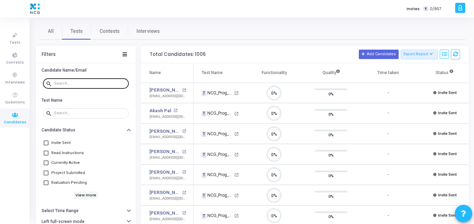
click at [92, 84] on input "text" at bounding box center [90, 83] width 72 height 4
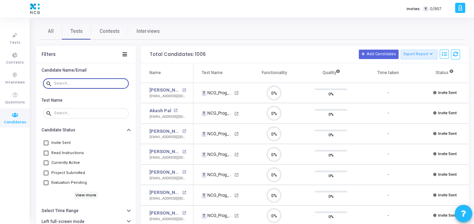
scroll to position [15, 18]
click at [81, 83] on input "text" at bounding box center [90, 83] width 72 height 4
paste input "[EMAIL_ADDRESS][DOMAIN_NAME]"
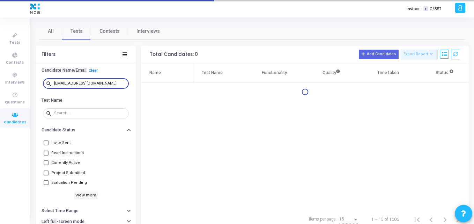
type input "[EMAIL_ADDRESS][DOMAIN_NAME]"
